Goal: Navigation & Orientation: Find specific page/section

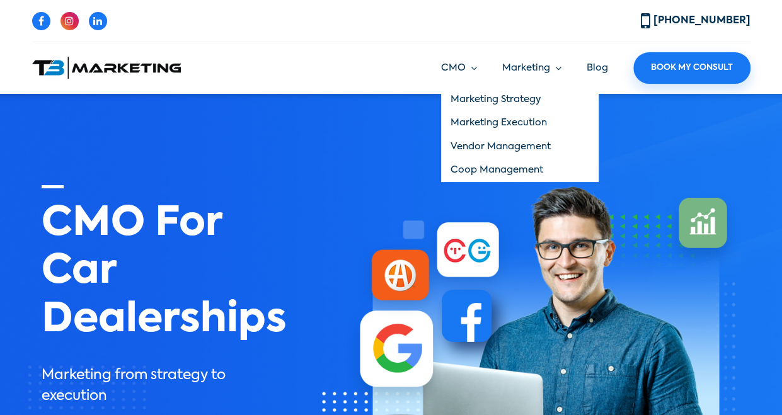
click at [475, 99] on link "Marketing Strategy" at bounding box center [519, 100] width 157 height 24
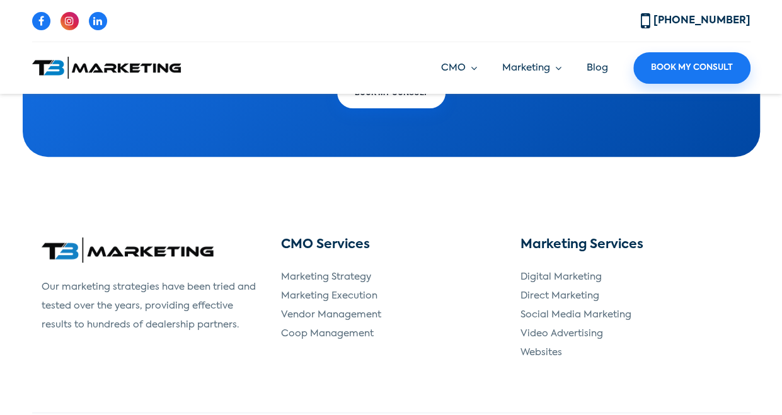
scroll to position [2491, 0]
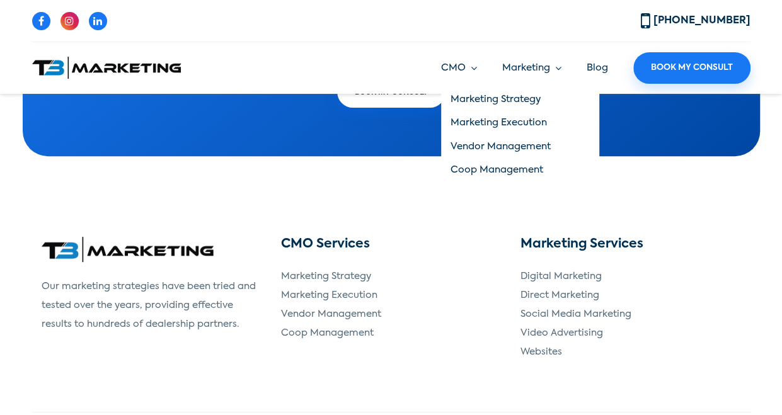
click at [489, 121] on link "Marketing Execution" at bounding box center [519, 123] width 157 height 24
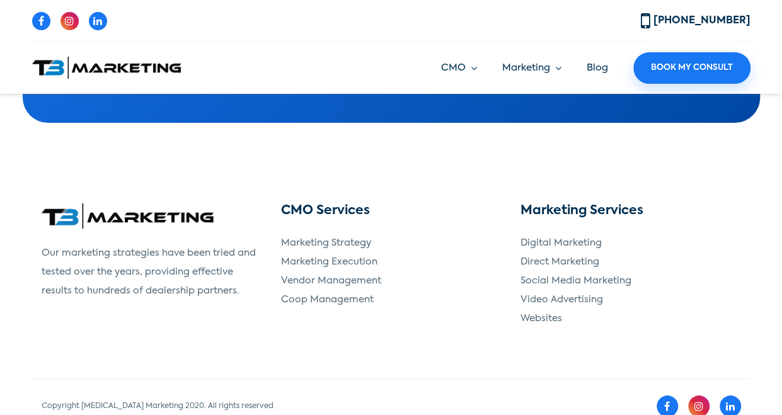
scroll to position [2204, 0]
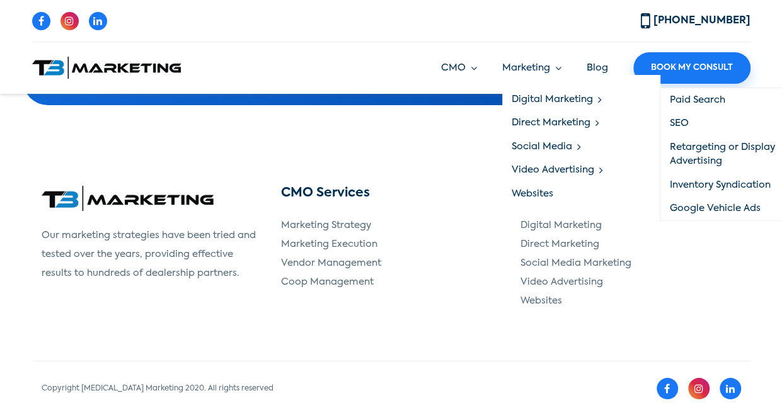
click at [713, 156] on link "Retargeting or Display Advertising" at bounding box center [738, 154] width 156 height 38
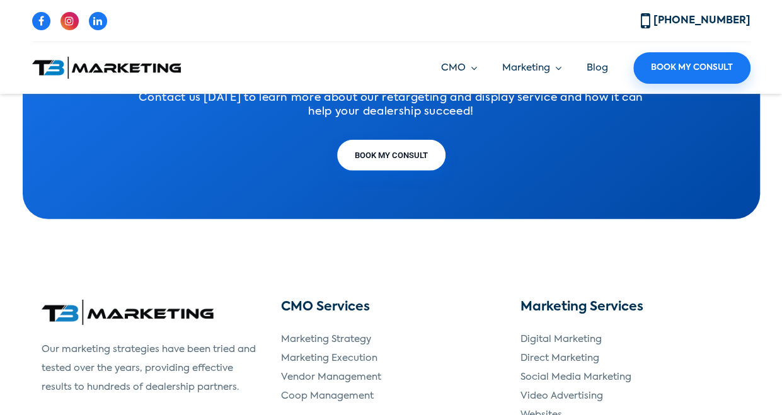
scroll to position [1808, 0]
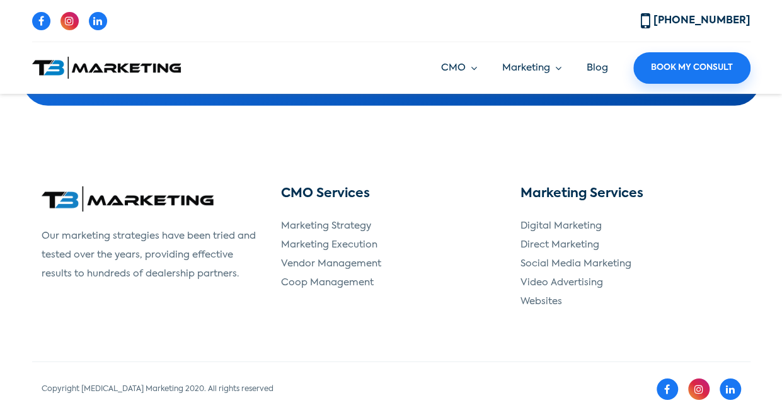
drag, startPoint x: 485, startPoint y: 263, endPoint x: 423, endPoint y: 31, distance: 240.0
click at [423, 31] on div "[PHONE_NUMBER]" at bounding box center [391, 26] width 718 height 32
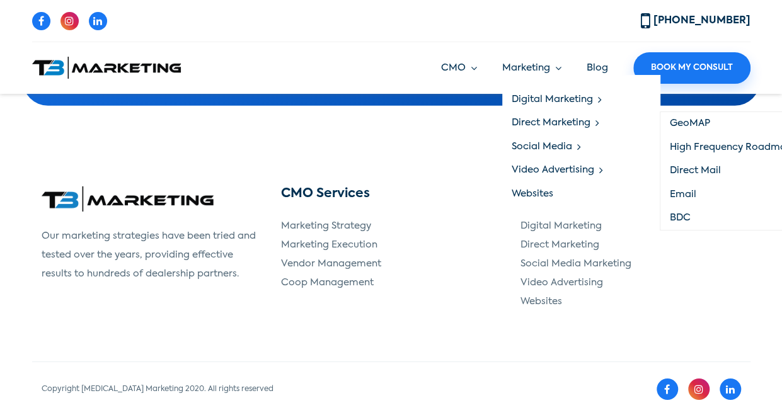
click at [693, 120] on link "GeoMAP" at bounding box center [738, 124] width 156 height 24
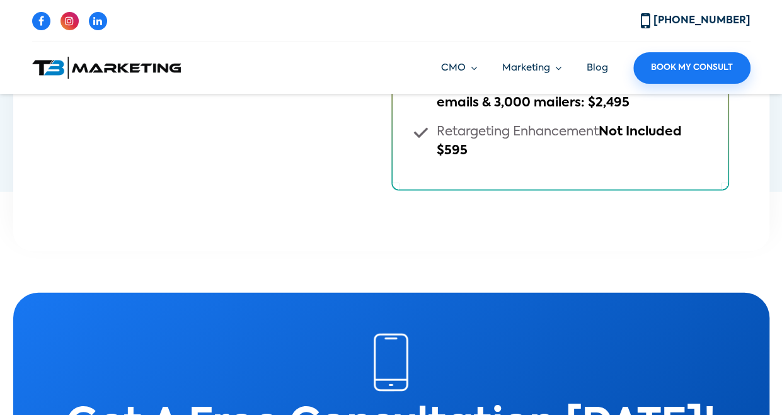
scroll to position [3874, 0]
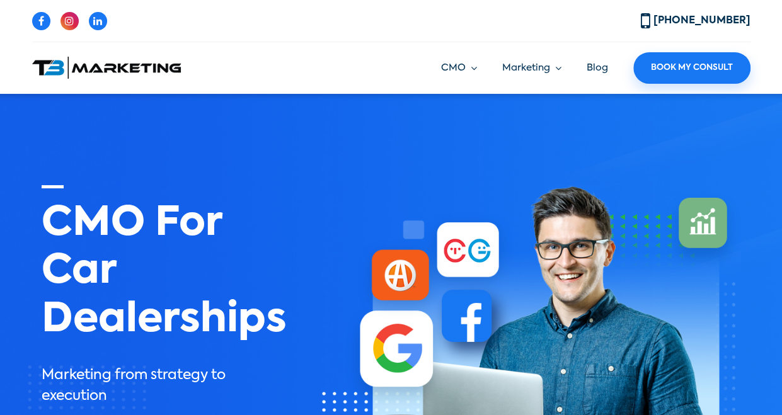
click at [304, 67] on div at bounding box center [211, 68] width 359 height 22
